Goal: Communication & Community: Answer question/provide support

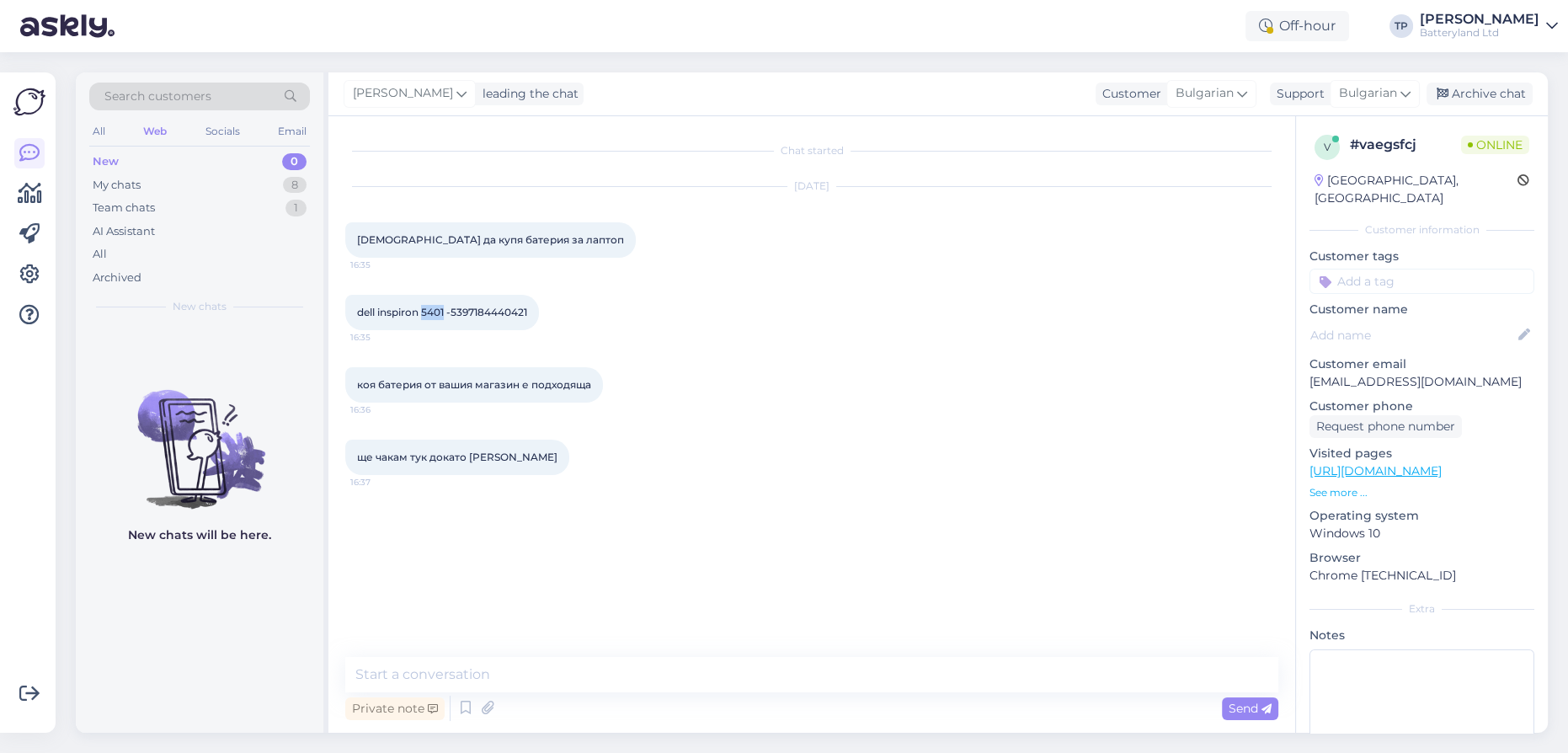
drag, startPoint x: 423, startPoint y: 312, endPoint x: 437, endPoint y: 307, distance: 14.9
click at [445, 308] on span "dell inspiron 5401 -5397184440421" at bounding box center [441, 311] width 170 height 12
drag, startPoint x: 365, startPoint y: 309, endPoint x: 422, endPoint y: 308, distance: 57.0
click at [424, 307] on span "dell inspiron 5401 -5397184440421" at bounding box center [441, 311] width 170 height 12
drag, startPoint x: 357, startPoint y: 311, endPoint x: 419, endPoint y: 312, distance: 62.0
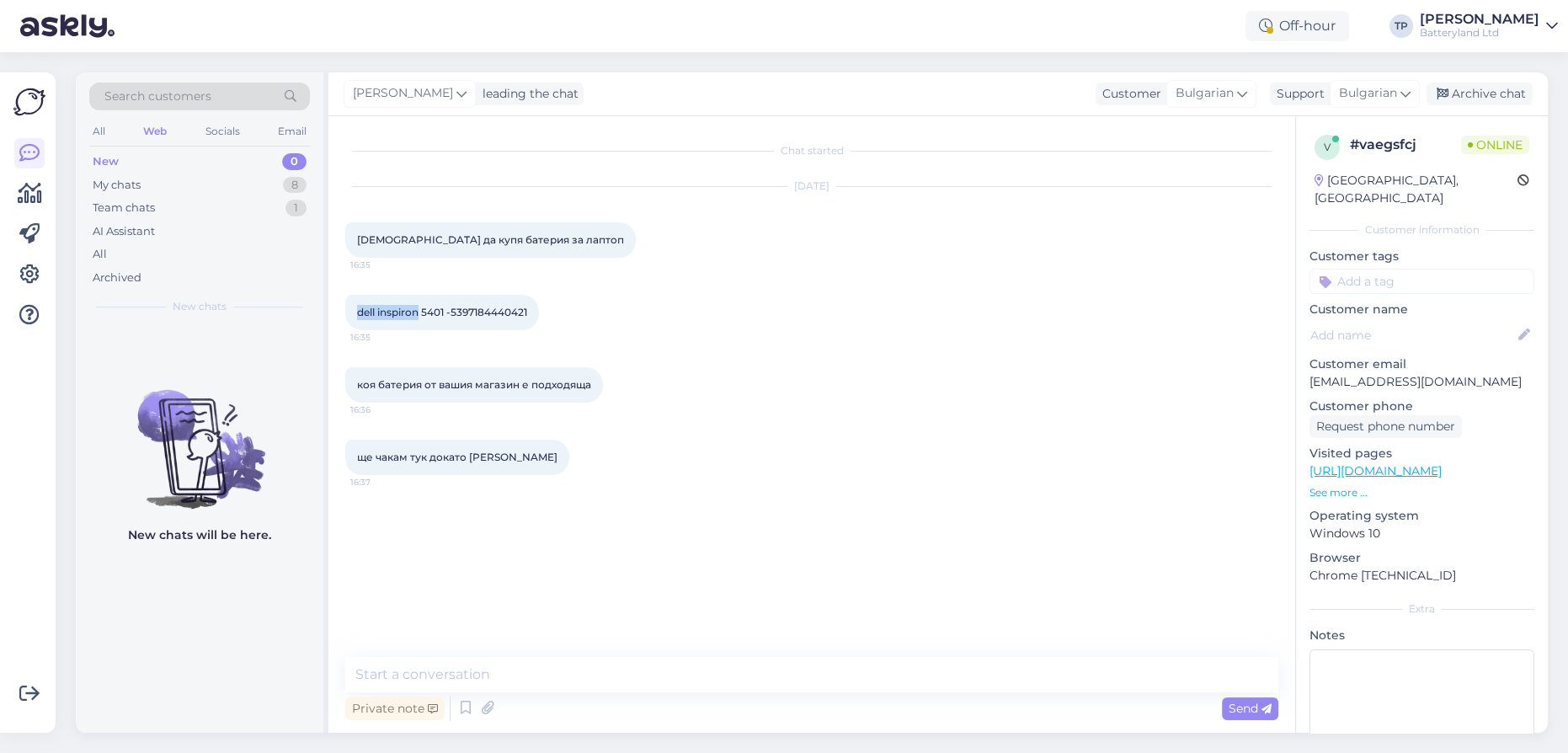
click at [419, 312] on span "dell inspiron 5401 -5397184440421" at bounding box center [441, 311] width 170 height 12
copy span "dell inspiron"
drag, startPoint x: 423, startPoint y: 309, endPoint x: 447, endPoint y: 312, distance: 24.2
click at [447, 312] on span "dell inspiron 5401 -5397184440421" at bounding box center [441, 311] width 170 height 12
copy span "5401"
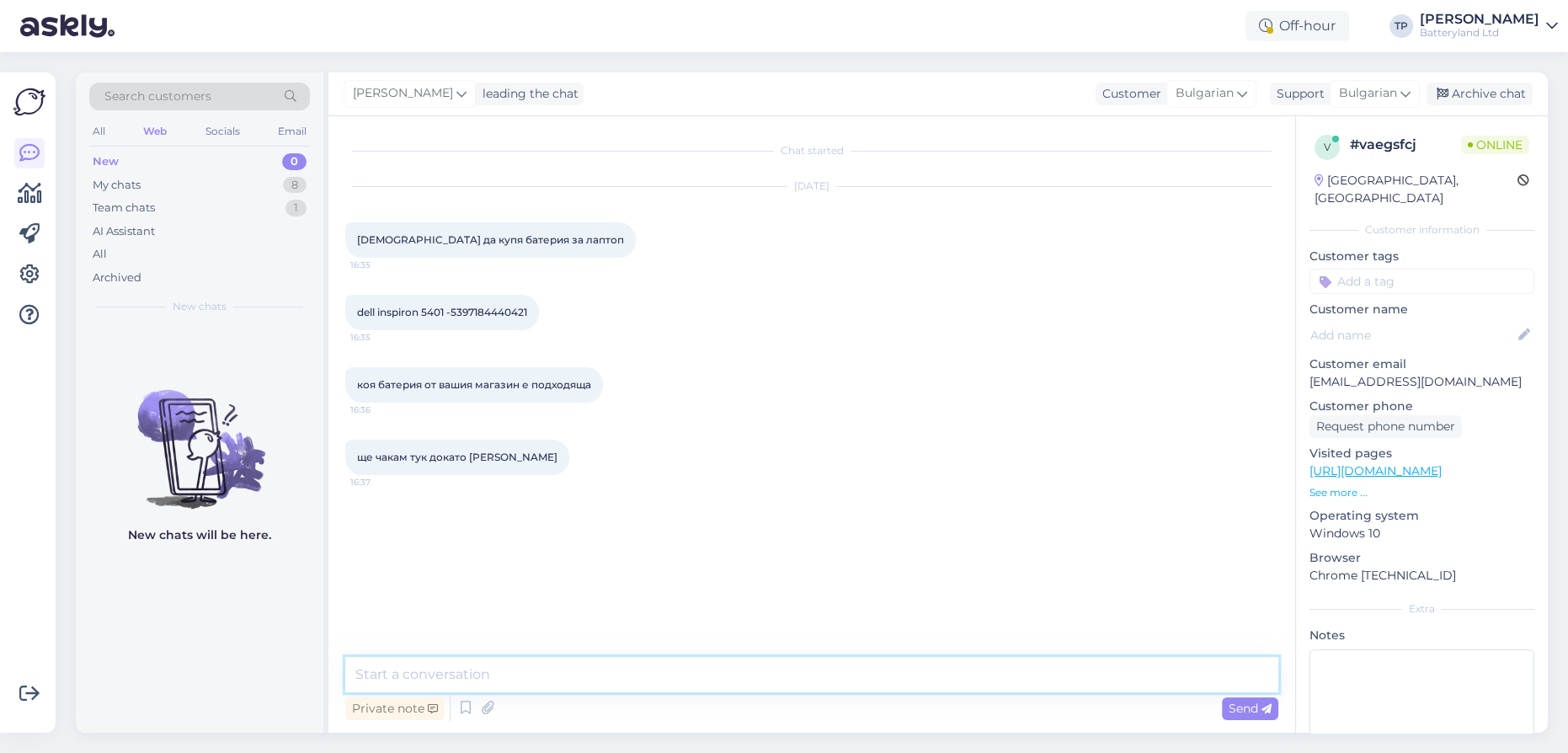
click at [459, 682] on textarea at bounding box center [811, 674] width 933 height 35
type textarea "Z"
type textarea "Здравейте, имаме оригинална батерия за вашият модел лаптоп"
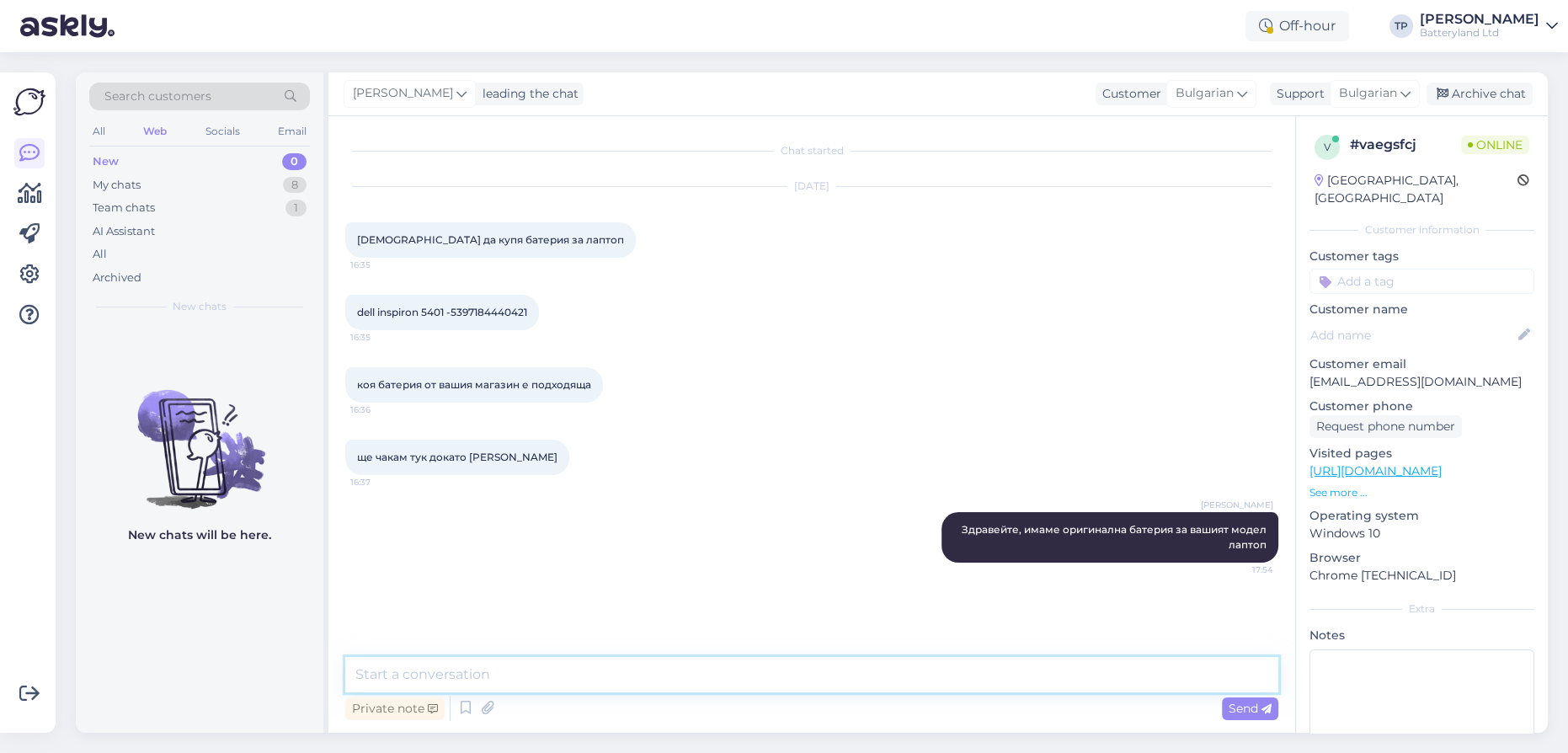
paste textarea "[URL][DOMAIN_NAME]"
type textarea "[URL][DOMAIN_NAME]"
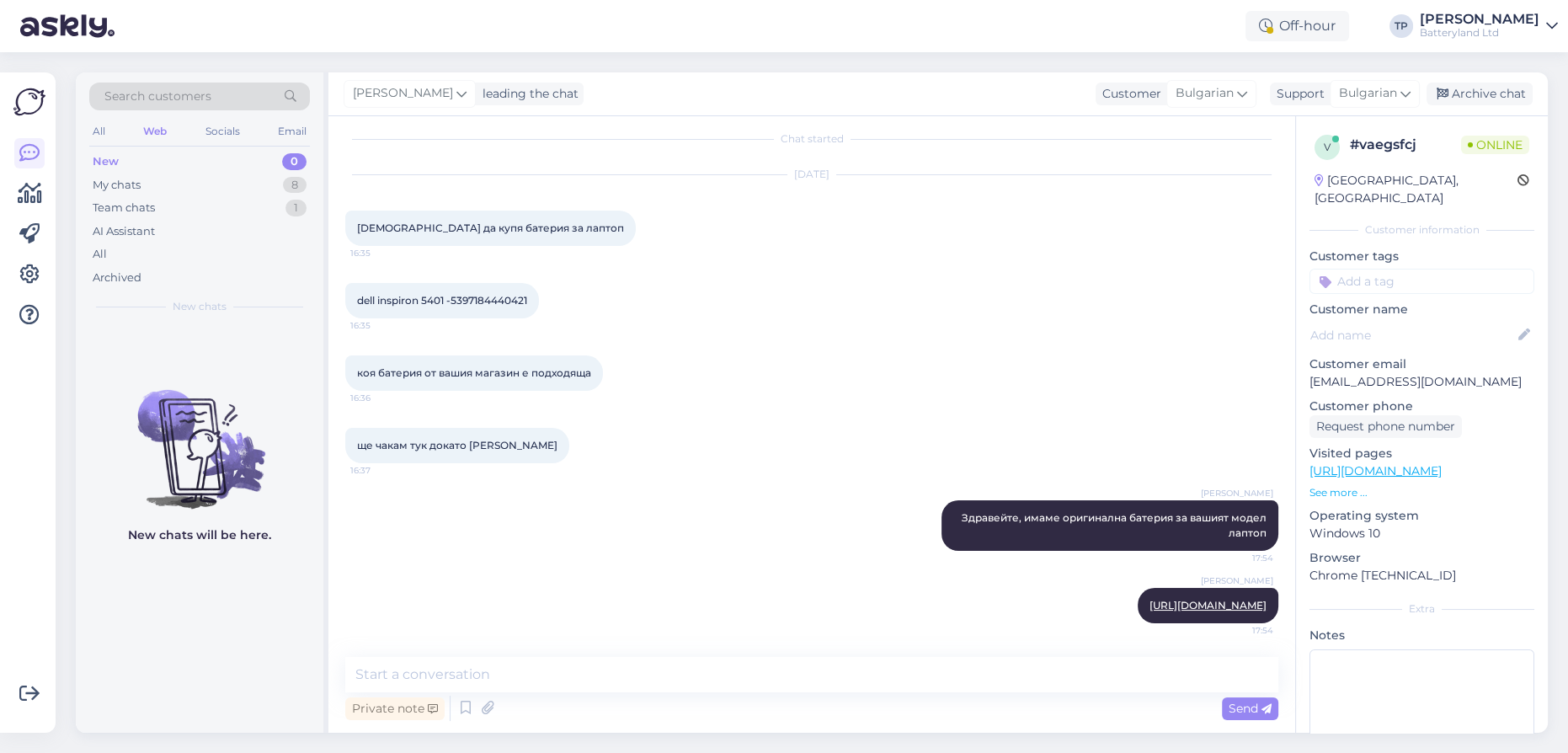
click at [543, 695] on div "Private note Send" at bounding box center [811, 708] width 933 height 32
click at [543, 681] on textarea at bounding box center [811, 674] width 933 height 35
type textarea "Извинявам се за късният отговор"
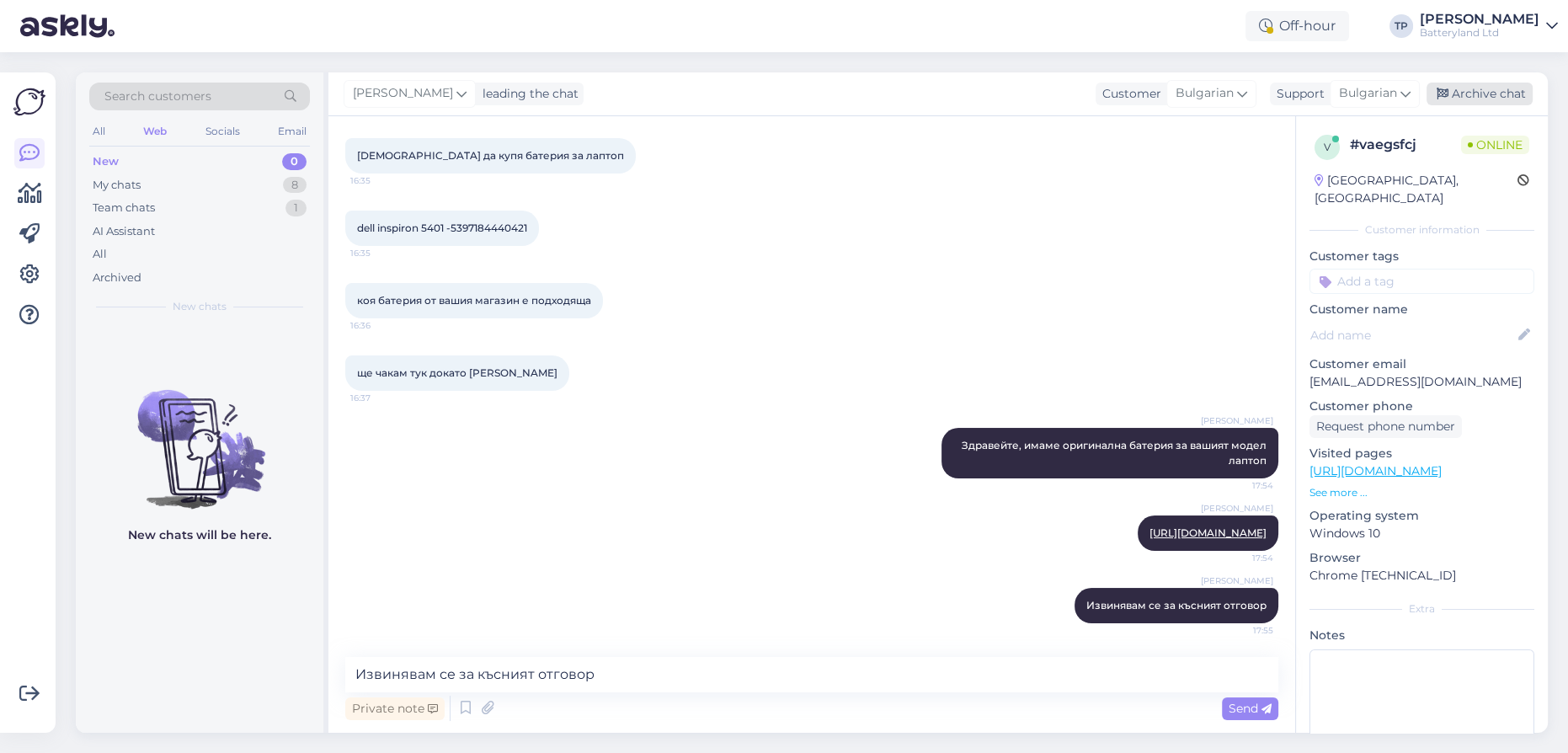
click at [1468, 85] on div "Archive chat" at bounding box center [1480, 94] width 106 height 23
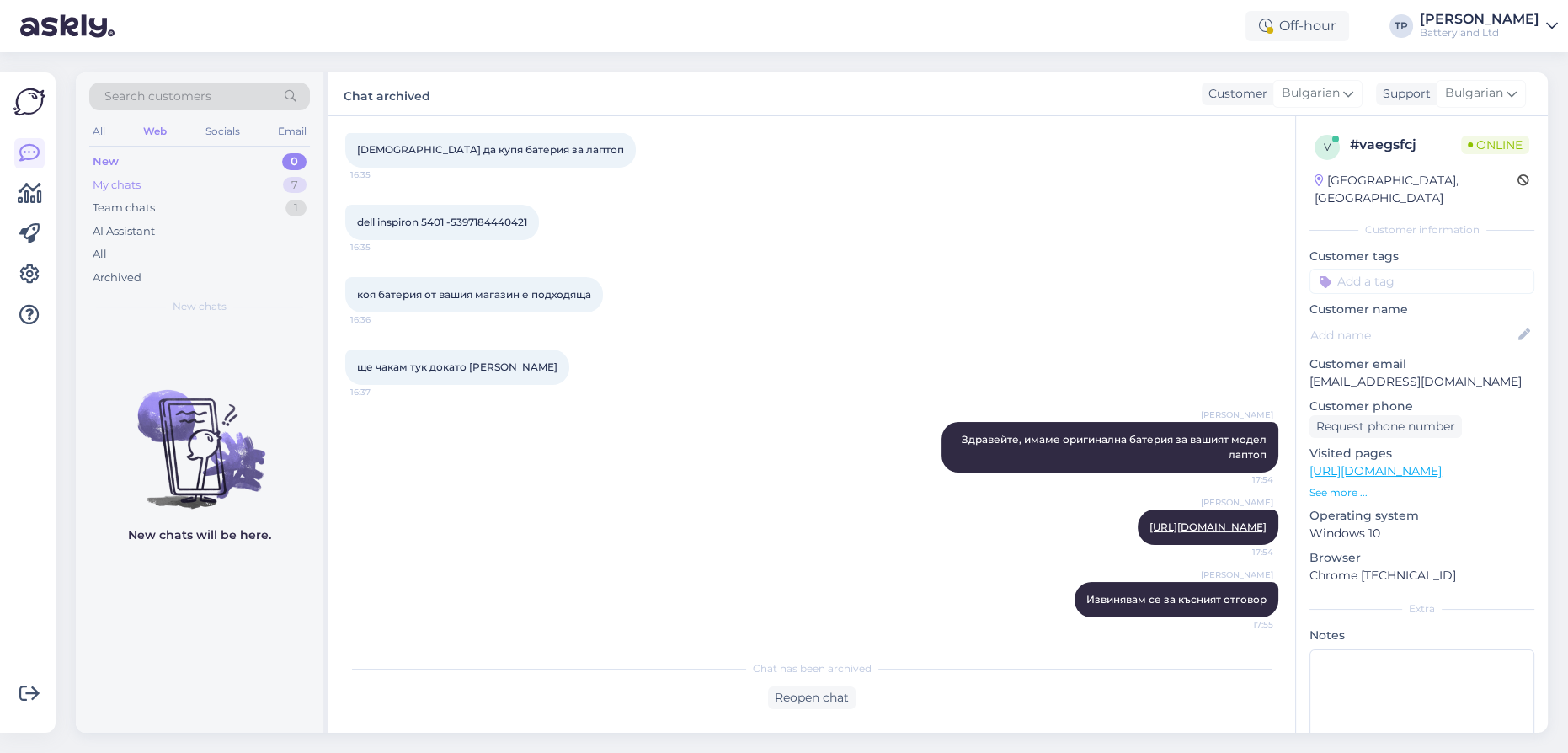
click at [229, 183] on div "My chats 7" at bounding box center [200, 184] width 221 height 24
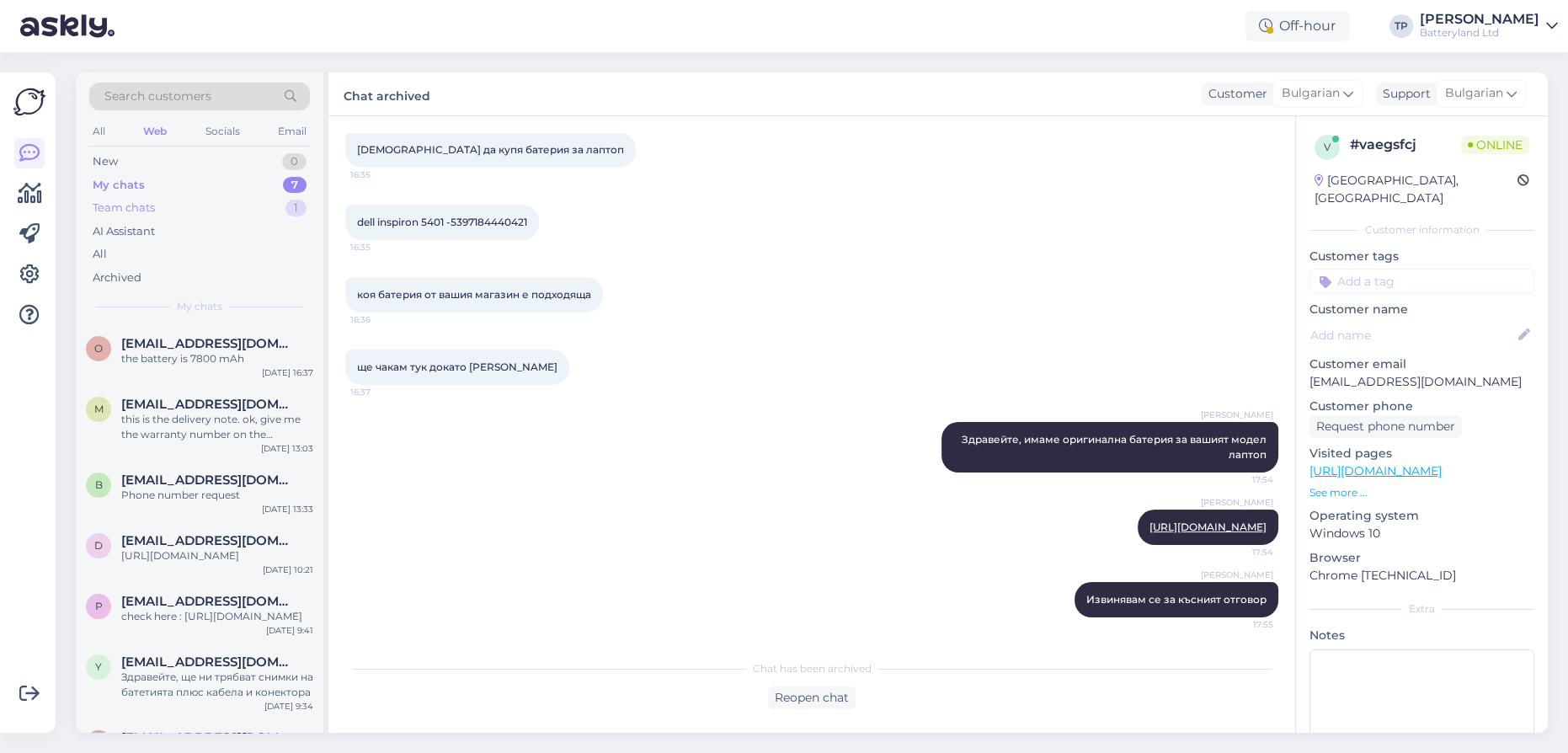
click at [215, 217] on div "Team chats 1" at bounding box center [200, 207] width 221 height 24
